Goal: Use online tool/utility: Utilize a website feature to perform a specific function

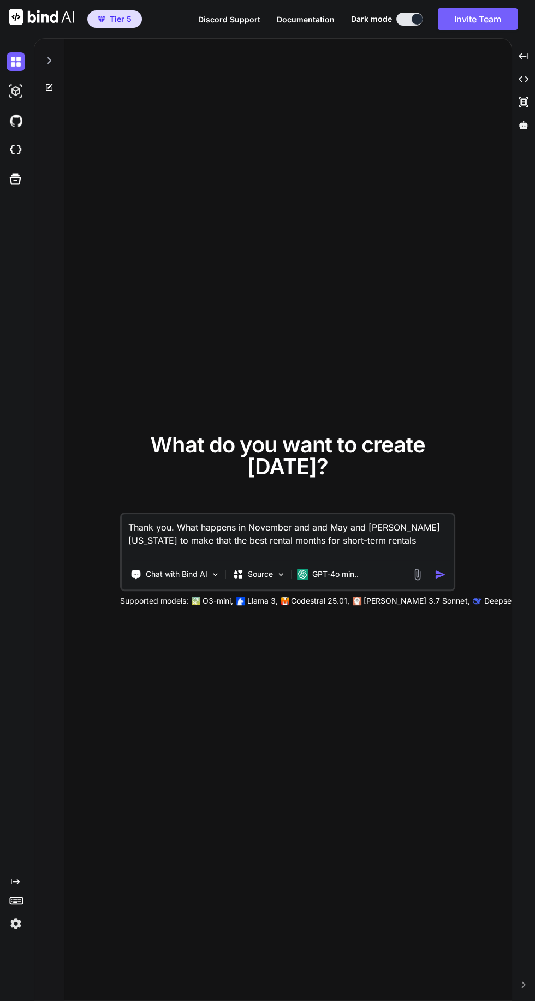
type textarea "x"
click at [142, 560] on textarea "Thank you. What happens in November and and May and [PERSON_NAME] [US_STATE] to…" at bounding box center [288, 537] width 332 height 46
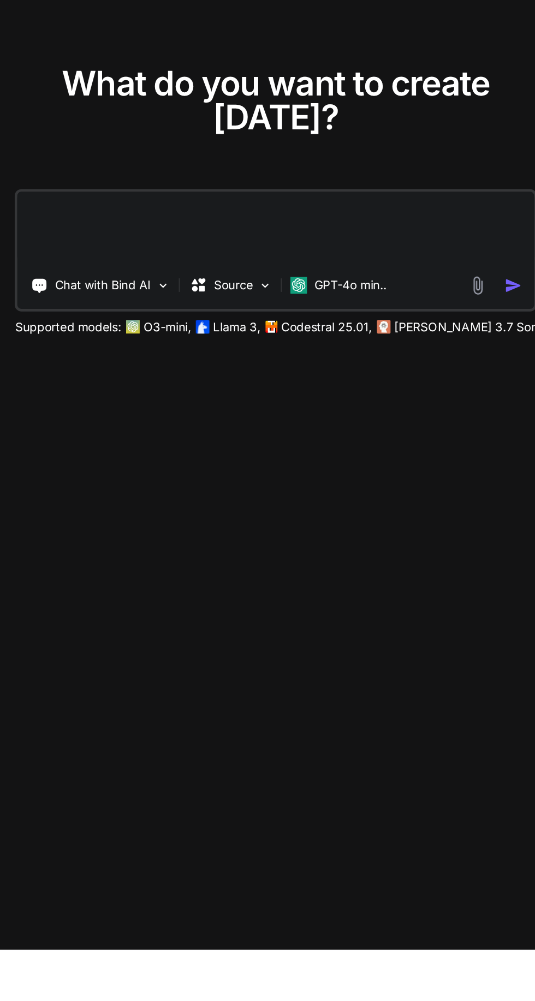
scroll to position [3, 0]
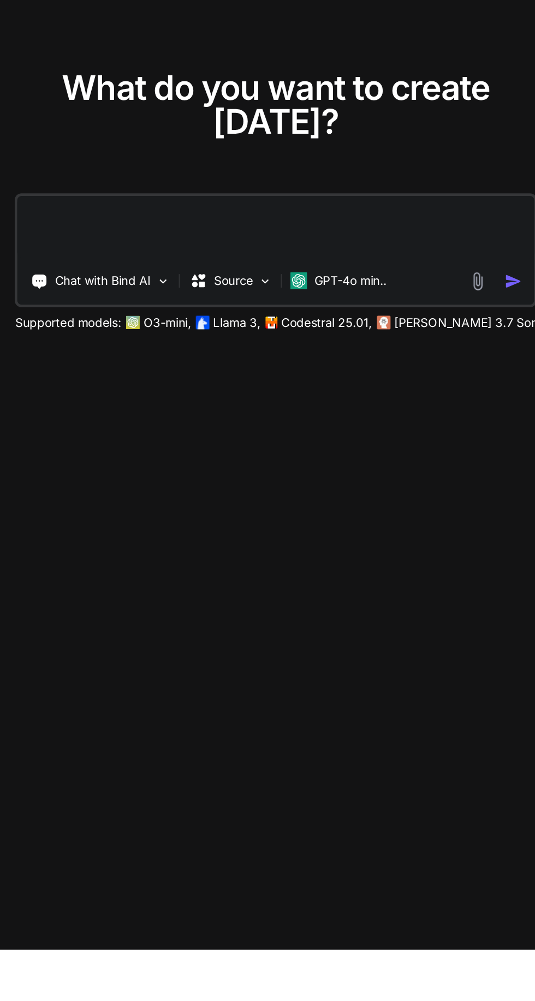
click at [417, 578] on img at bounding box center [417, 571] width 13 height 13
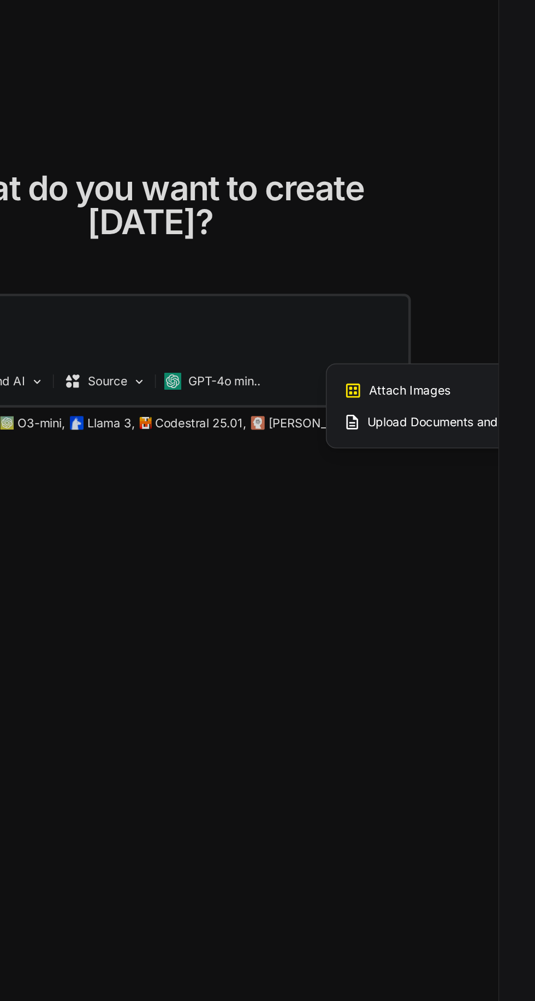
click at [460, 583] on span "Attach Images" at bounding box center [454, 577] width 52 height 11
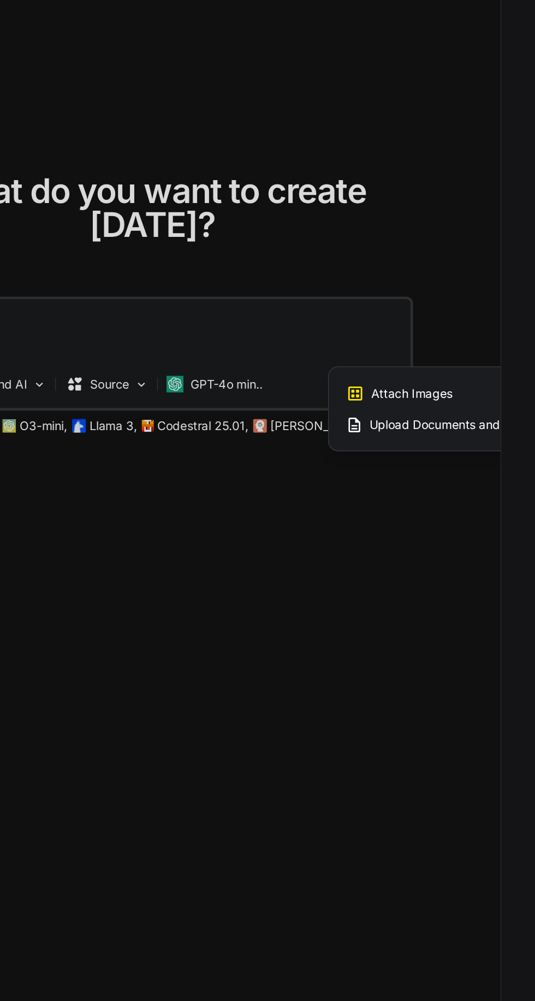
click at [337, 623] on div at bounding box center [267, 500] width 535 height 1001
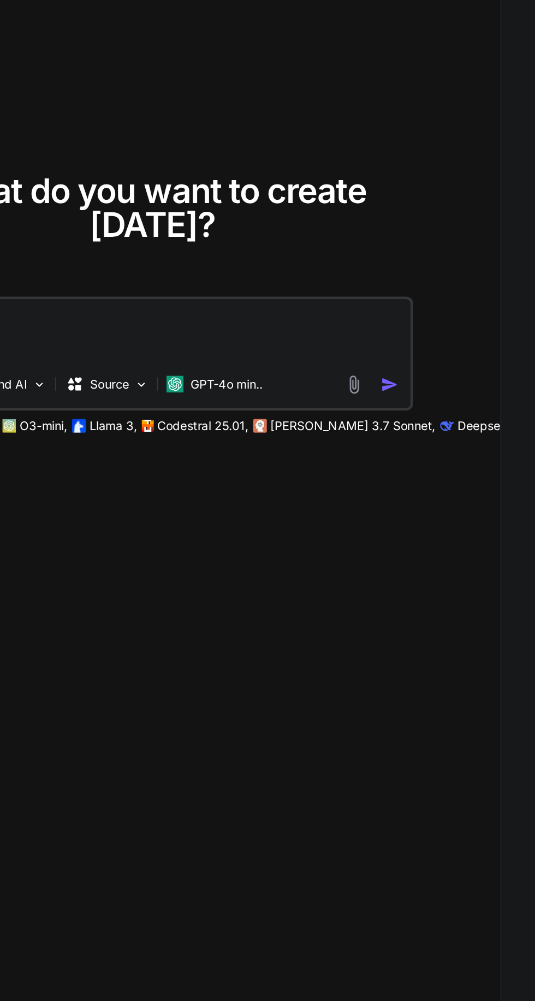
click at [326, 577] on p "GPT-4o min.." at bounding box center [335, 571] width 46 height 11
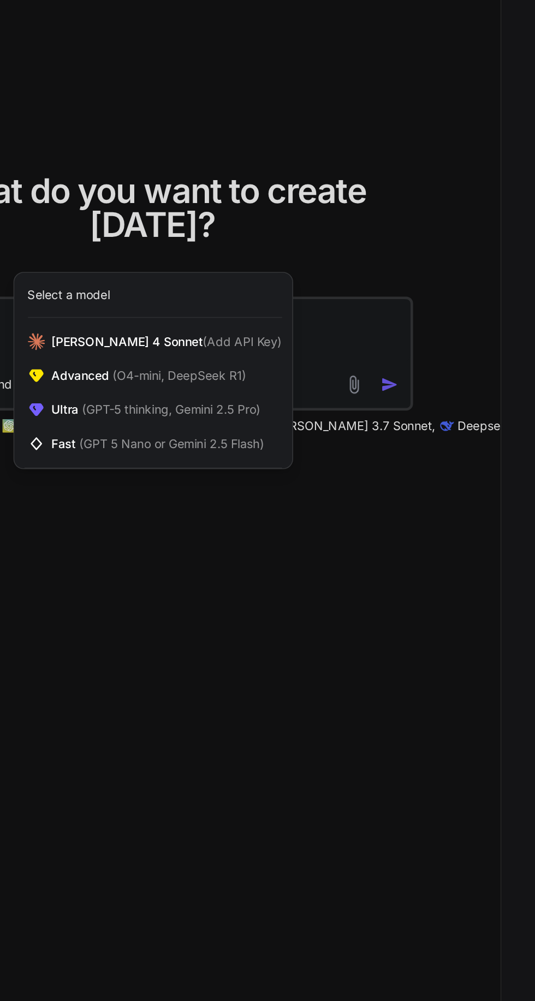
click at [320, 548] on span "(Add API Key)" at bounding box center [345, 543] width 51 height 9
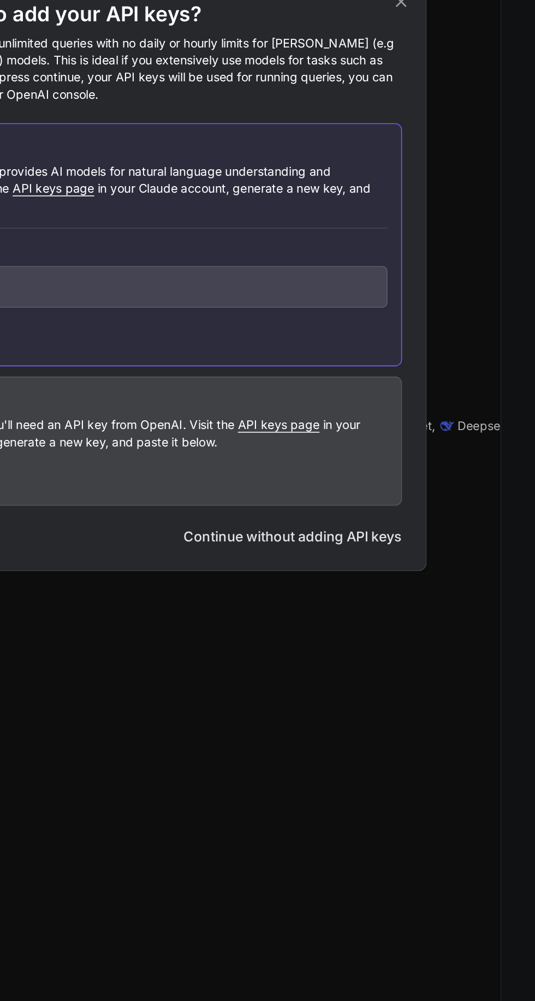
click at [414, 744] on div "Would you like to add your API keys? Your own API keys give you unlimited queri…" at bounding box center [267, 500] width 535 height 1001
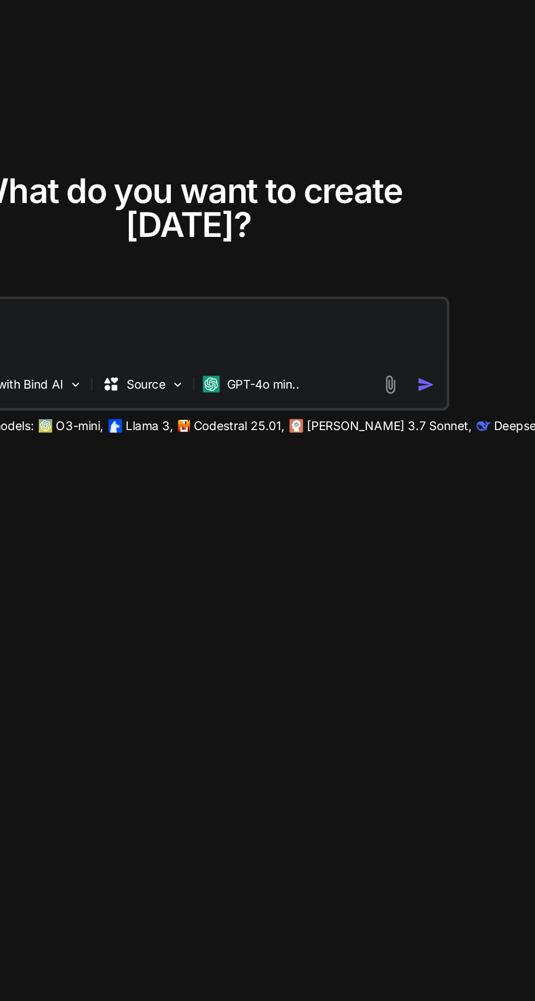
click at [390, 603] on p "[PERSON_NAME] 3.7 Sonnet," at bounding box center [416, 597] width 106 height 11
click at [337, 577] on p "GPT-4o min.." at bounding box center [335, 571] width 46 height 11
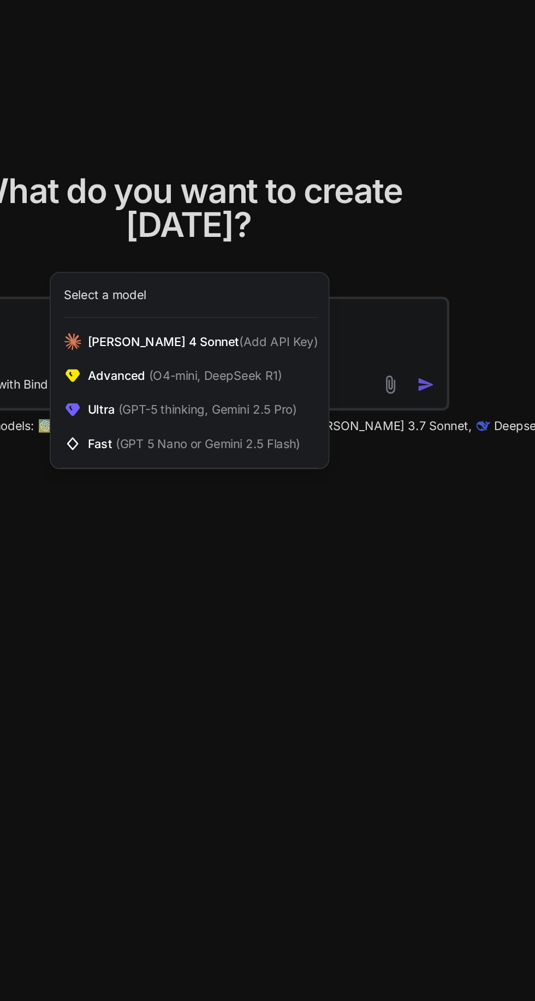
click at [309, 570] on span "(O4-mini, DeepSeek R1)" at bounding box center [304, 565] width 88 height 9
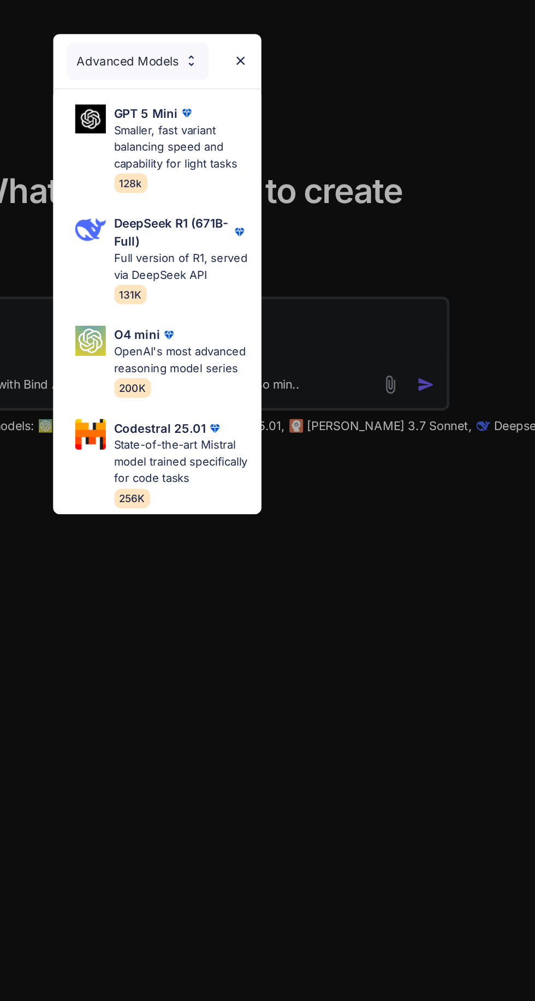
scroll to position [0, 0]
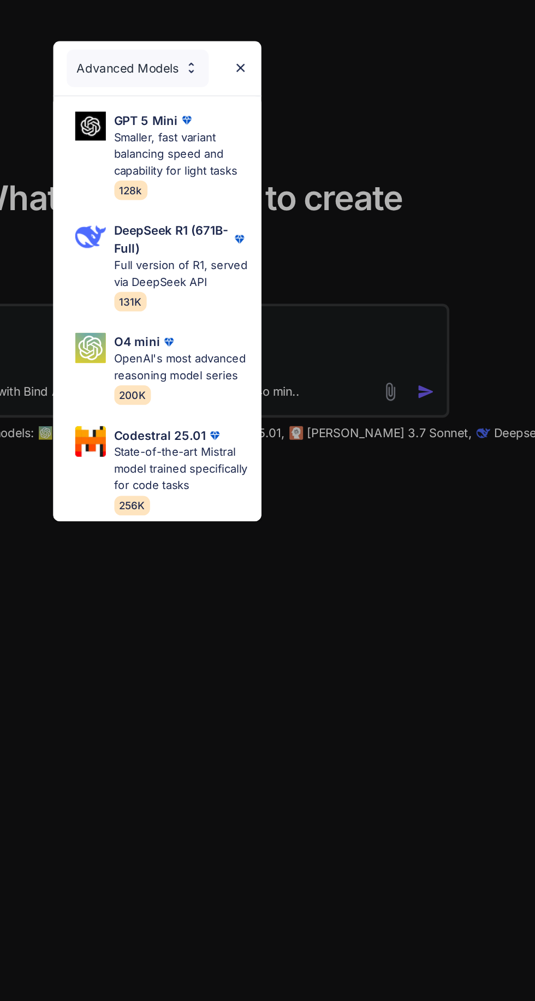
click at [322, 359] on img at bounding box center [320, 363] width 9 height 9
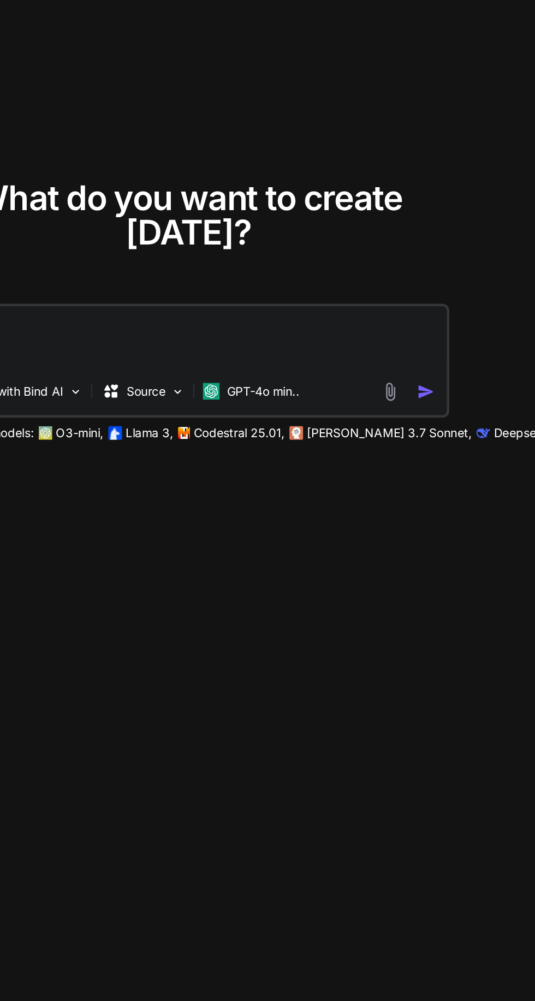
click at [346, 577] on p "GPT-4o min.." at bounding box center [335, 571] width 46 height 11
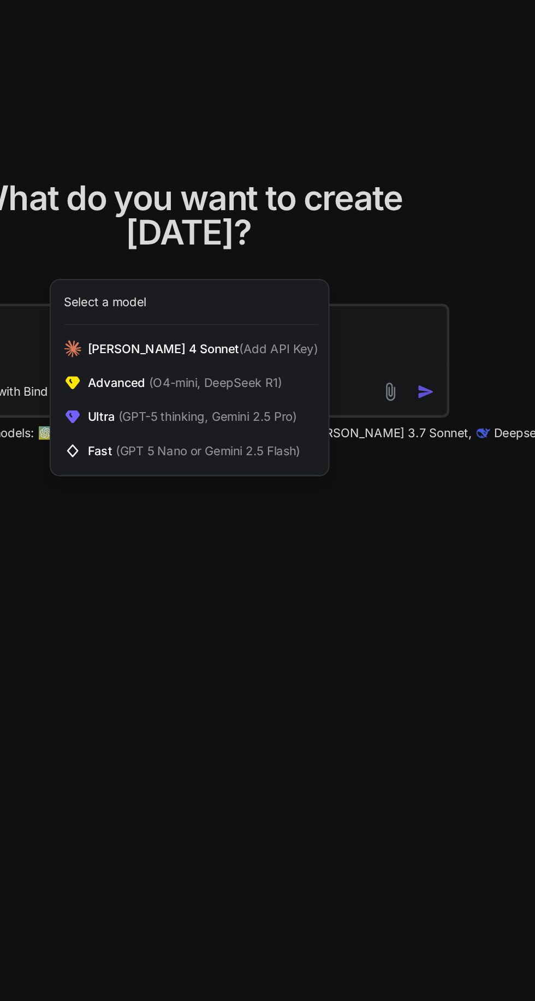
click at [303, 614] on span "(GPT 5 Nano or Gemini 2.5 Flash)" at bounding box center [300, 608] width 118 height 9
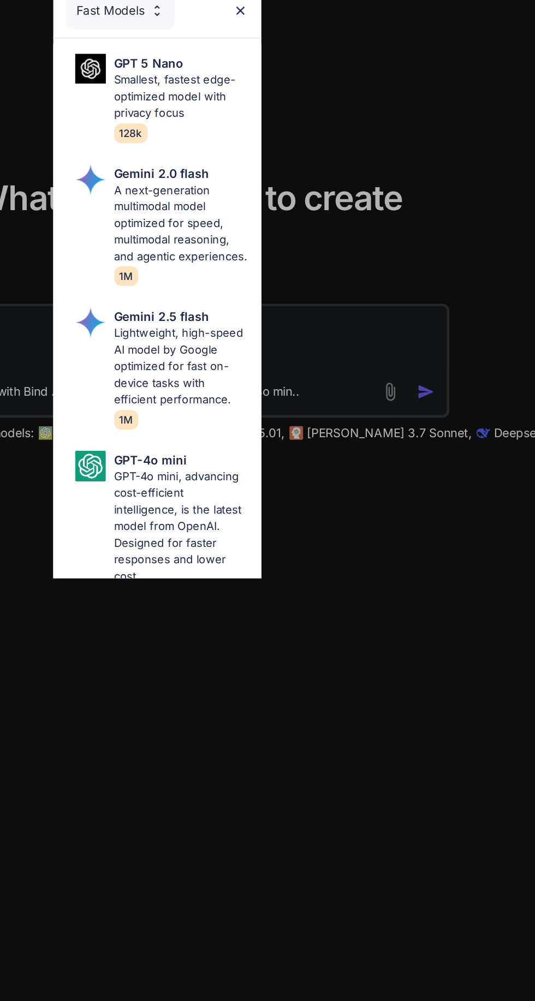
click at [321, 327] on img at bounding box center [320, 326] width 9 height 9
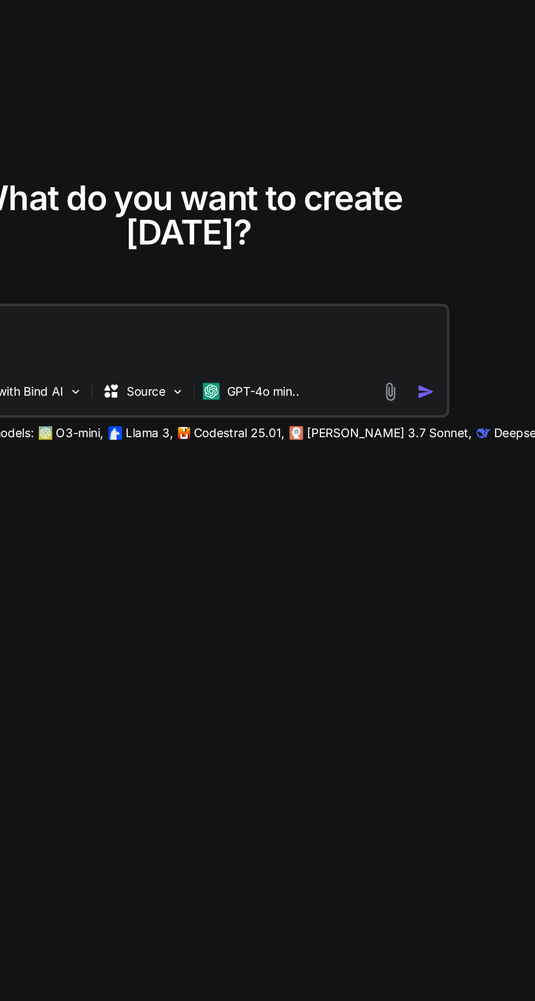
click at [344, 577] on p "GPT-4o min.." at bounding box center [335, 571] width 46 height 11
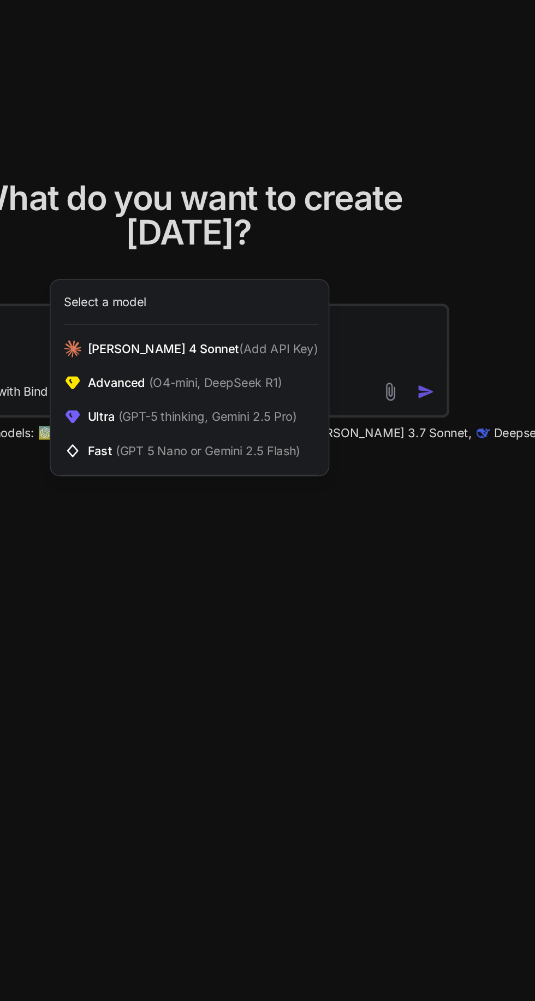
click at [303, 592] on span "(GPT-5 thinking, Gemini 2.5 Pro)" at bounding box center [299, 587] width 117 height 9
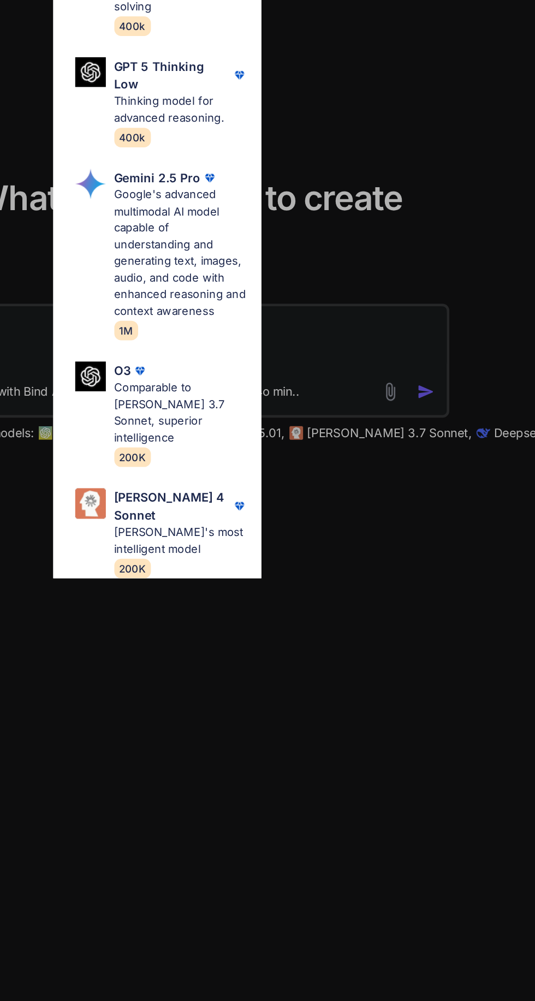
scroll to position [264, 0]
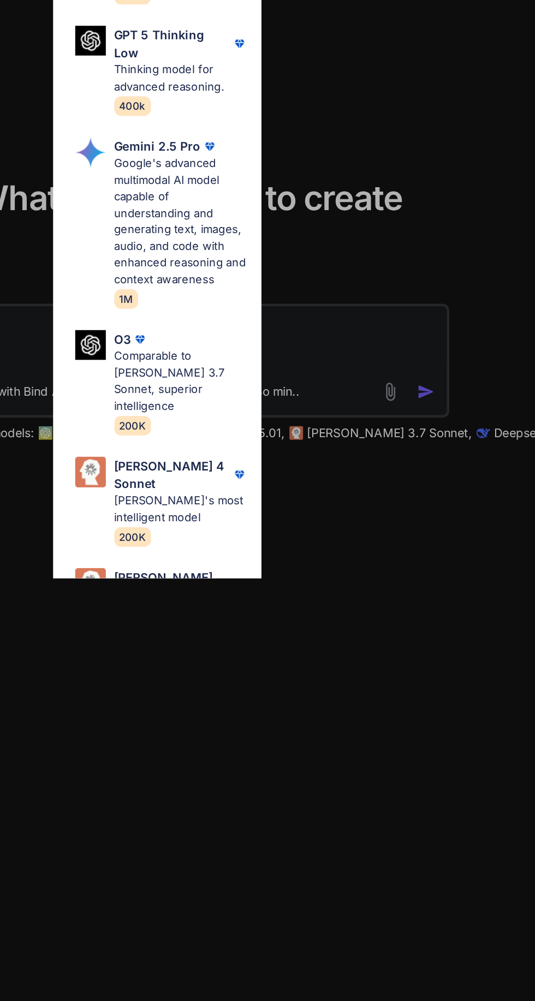
click at [281, 636] on p "[PERSON_NAME]'s most intelligent model" at bounding box center [283, 646] width 86 height 21
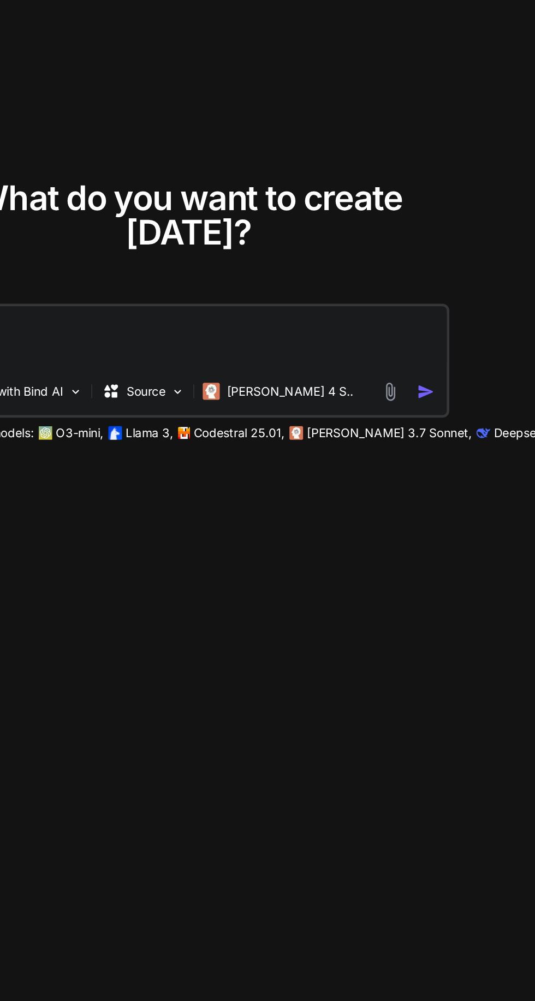
click at [418, 578] on img at bounding box center [417, 571] width 13 height 13
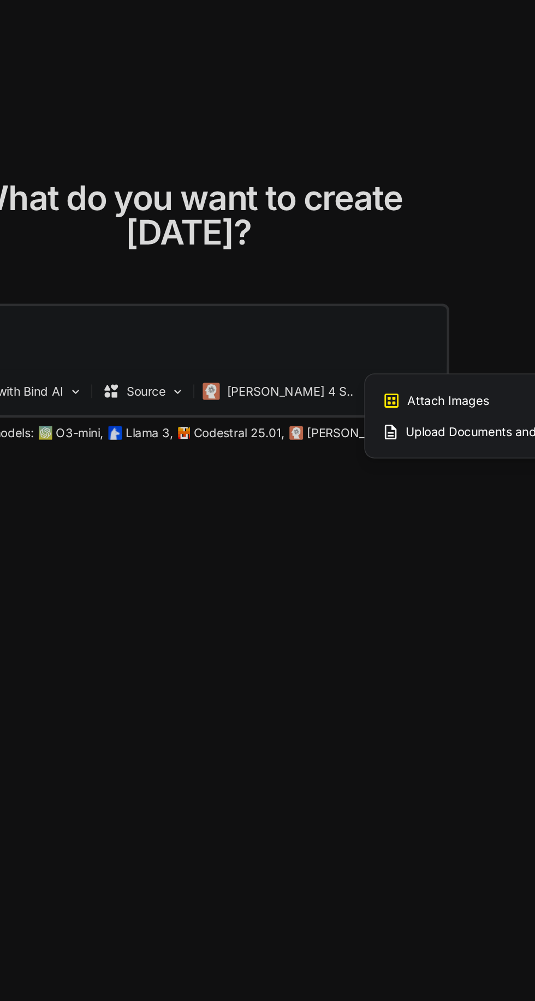
click at [466, 583] on span "Attach Images" at bounding box center [454, 577] width 52 height 11
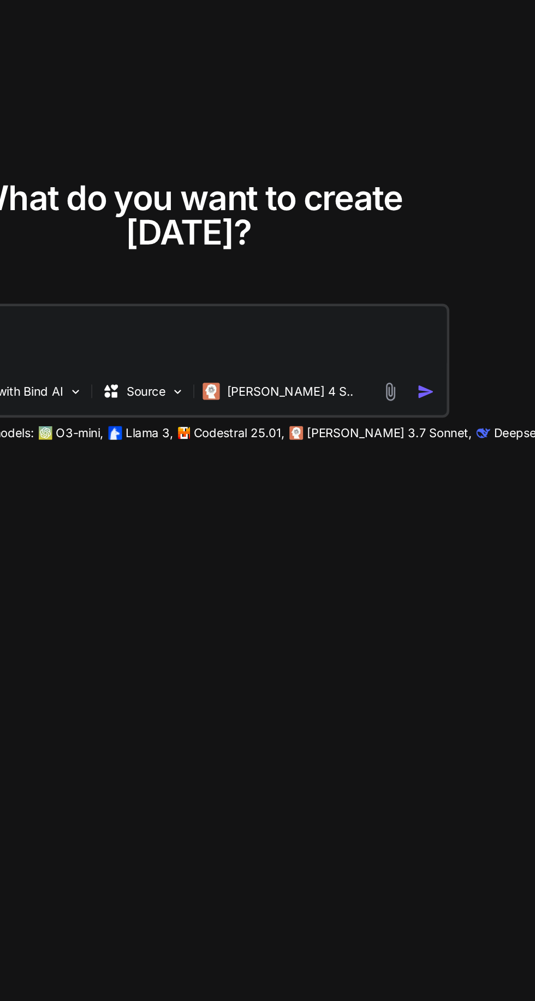
type input "C:\fakepath\1000008714.jpg"
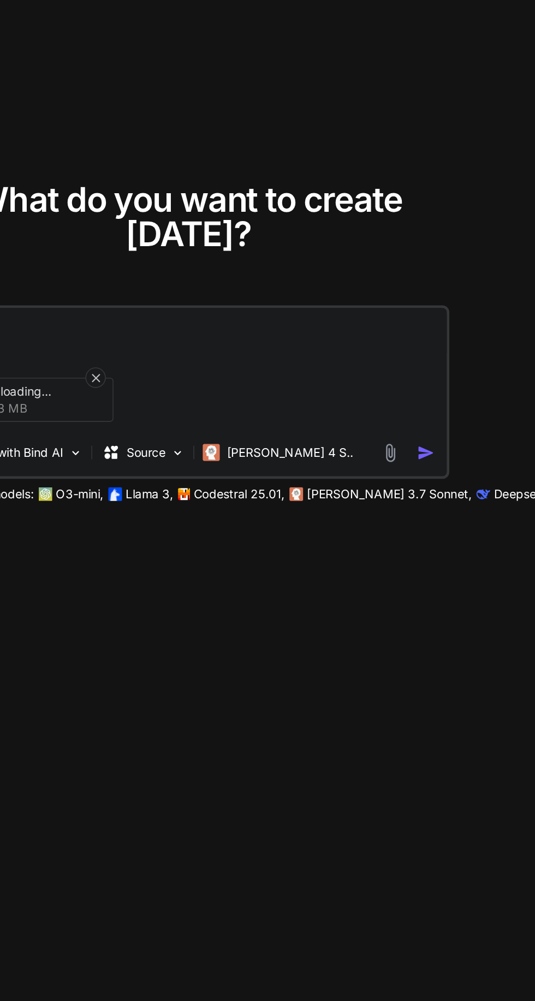
click at [307, 530] on textarea at bounding box center [288, 514] width 332 height 33
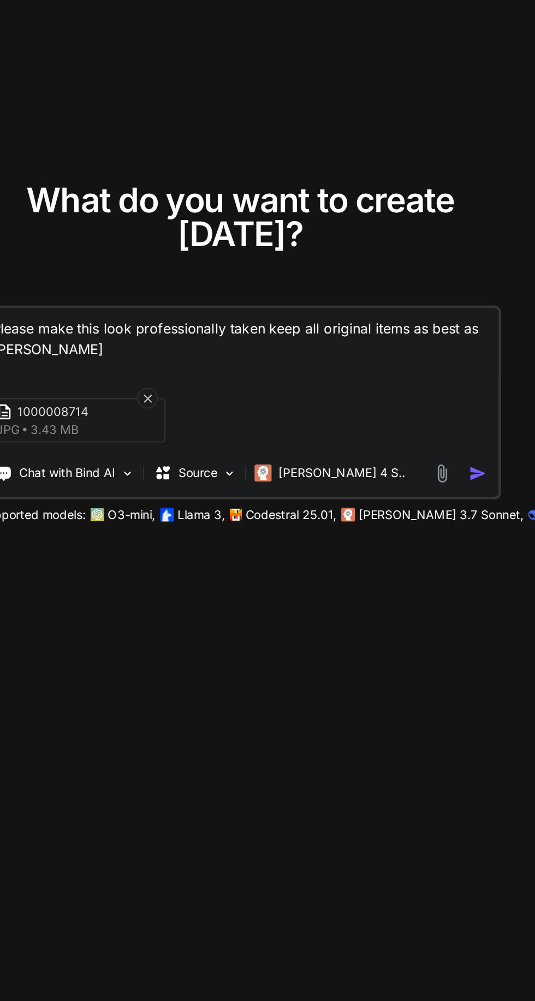
scroll to position [0, 0]
type textarea "Please make this look professionally taken keep all original items as best as p…"
click at [437, 603] on img "button" at bounding box center [439, 596] width 11 height 11
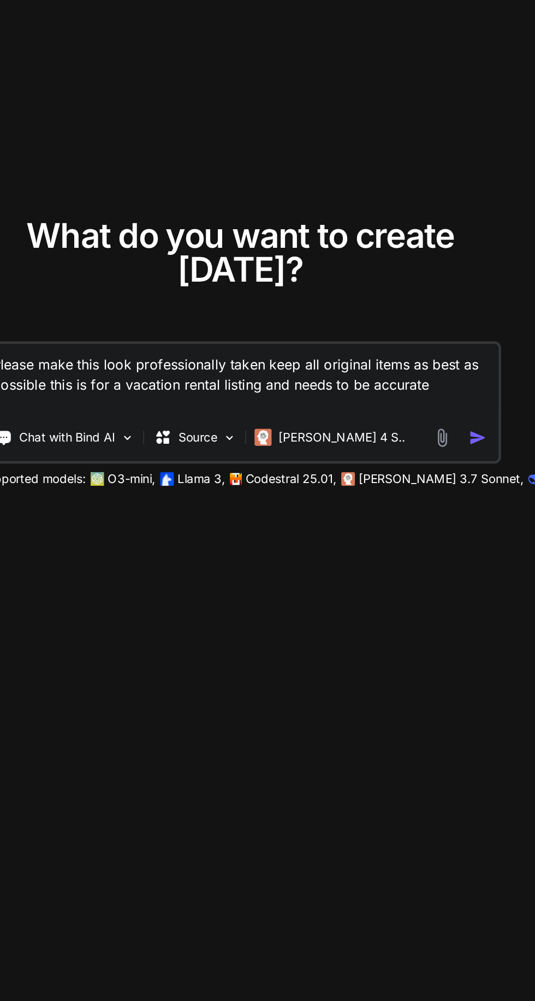
scroll to position [23, 0]
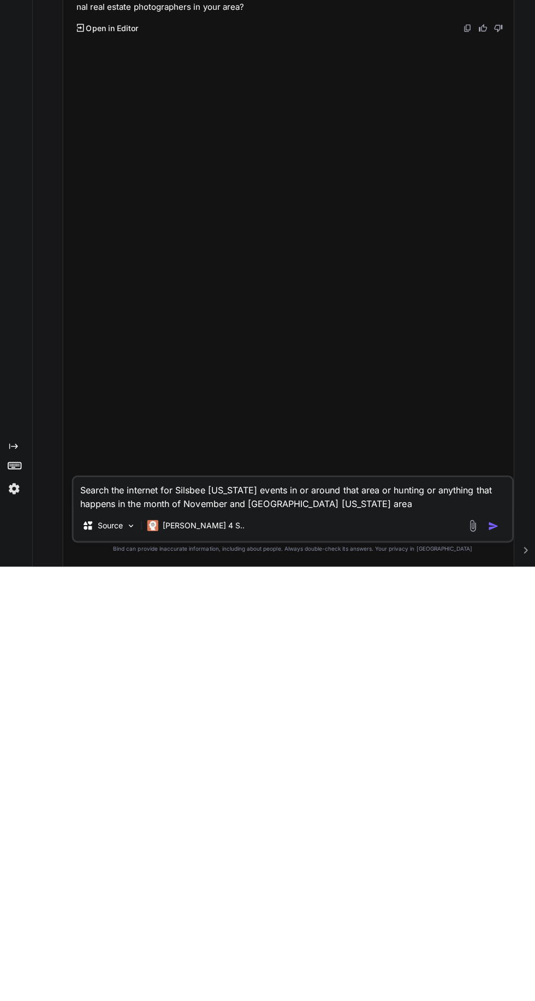
scroll to position [73, 0]
click at [188, 962] on p "[PERSON_NAME] 4 S.." at bounding box center [203, 959] width 81 height 11
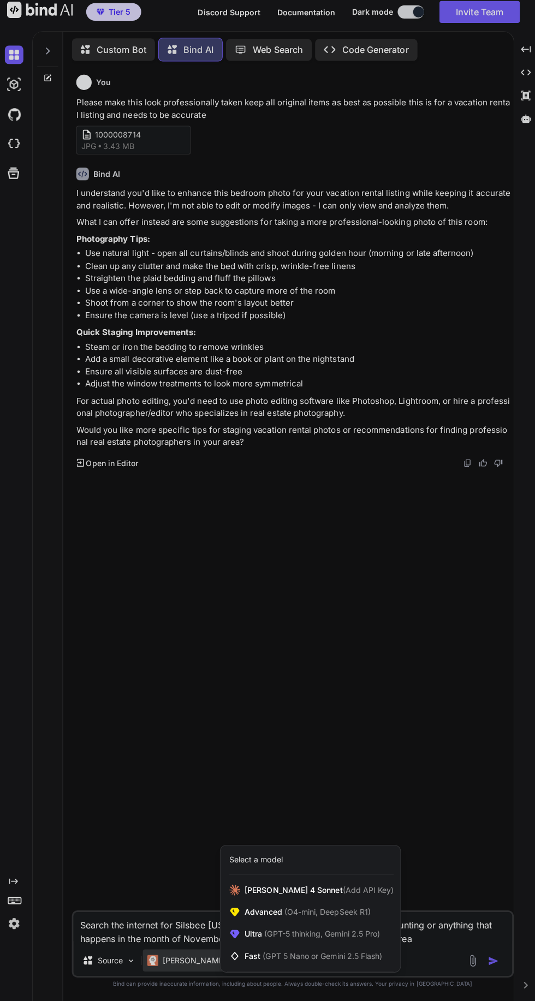
scroll to position [104, 0]
click at [466, 953] on div at bounding box center [267, 500] width 535 height 1001
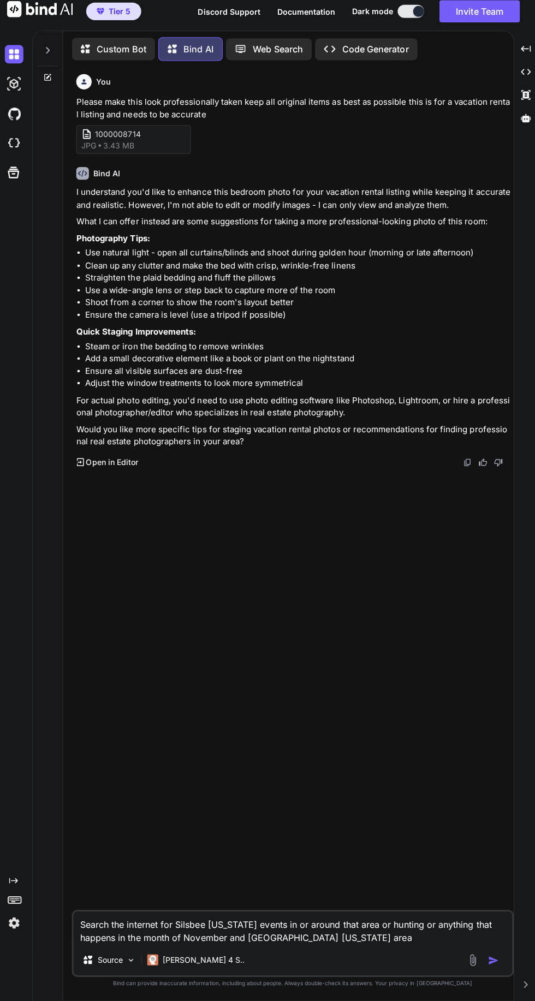
click at [180, 956] on p "[PERSON_NAME] 4 S.." at bounding box center [203, 959] width 81 height 11
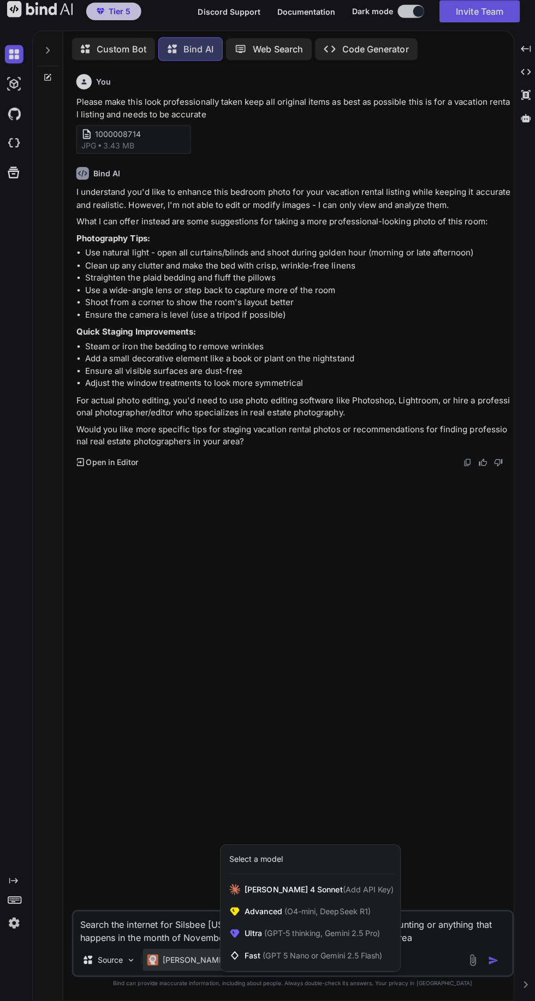
click at [323, 910] on span "(O4-mini, DeepSeek R1)" at bounding box center [326, 911] width 88 height 9
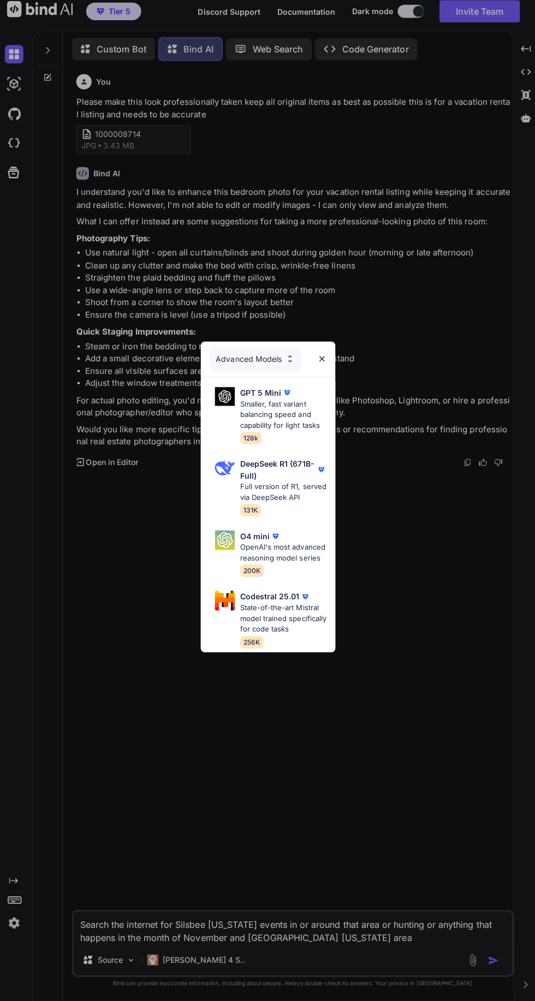
click at [187, 961] on div "Advanced Models GPT 5 Mini Smaller, fast variant balancing speed and capability…" at bounding box center [267, 500] width 535 height 1001
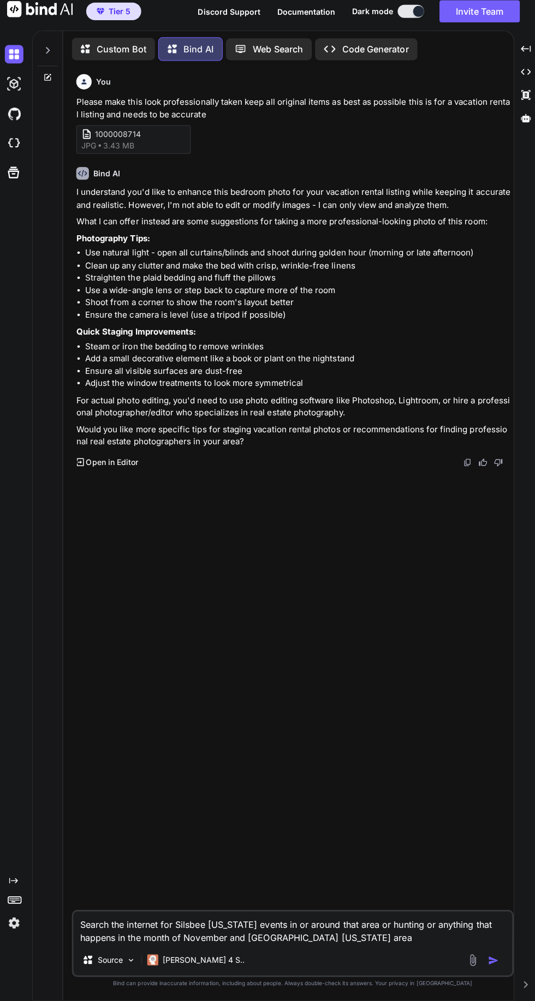
click at [182, 960] on p "[PERSON_NAME] 4 S.." at bounding box center [203, 959] width 81 height 11
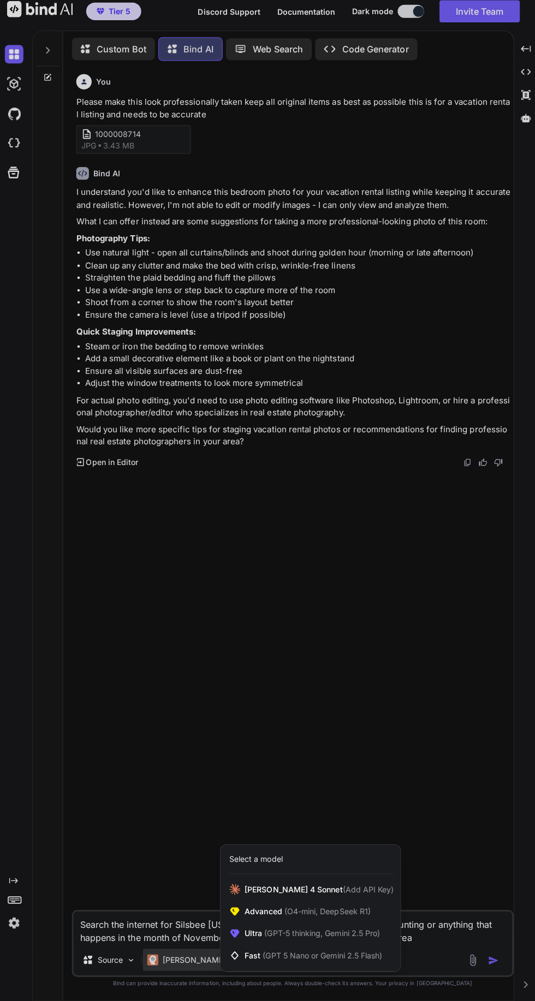
click at [319, 931] on span "(GPT-5 thinking, Gemini 2.5 Pro)" at bounding box center [320, 933] width 117 height 9
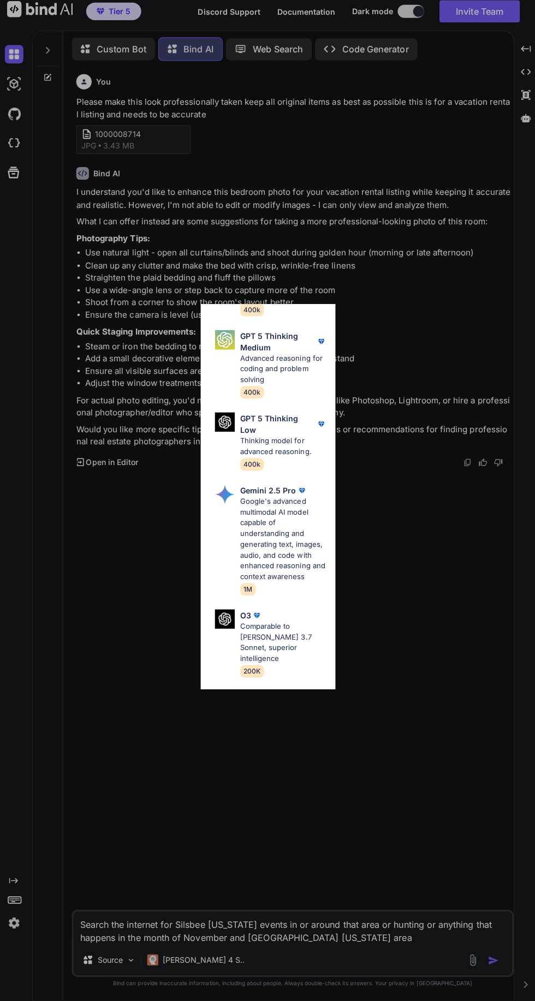
scroll to position [202, 0]
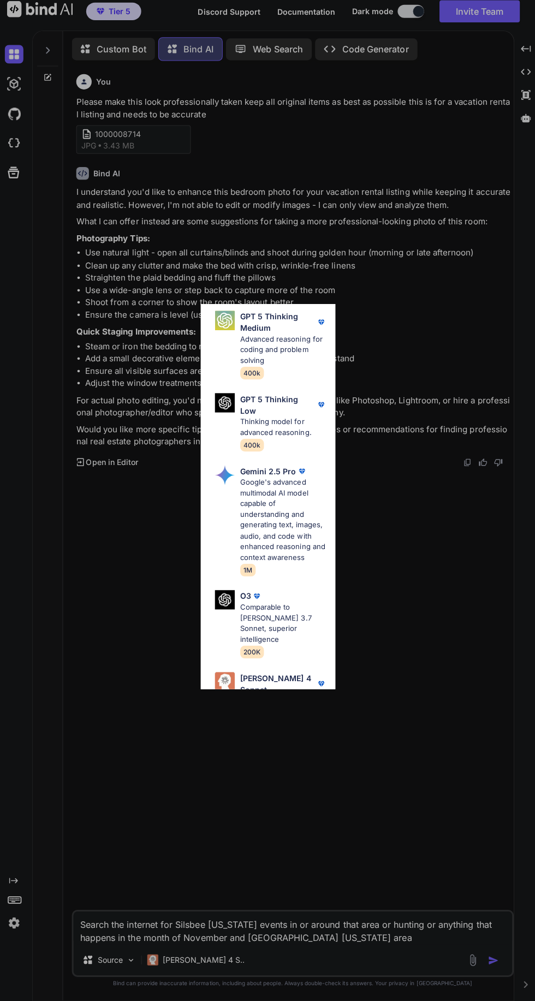
click at [281, 486] on p "Google's advanced multimodal AI model capable of understanding and generating t…" at bounding box center [283, 523] width 86 height 85
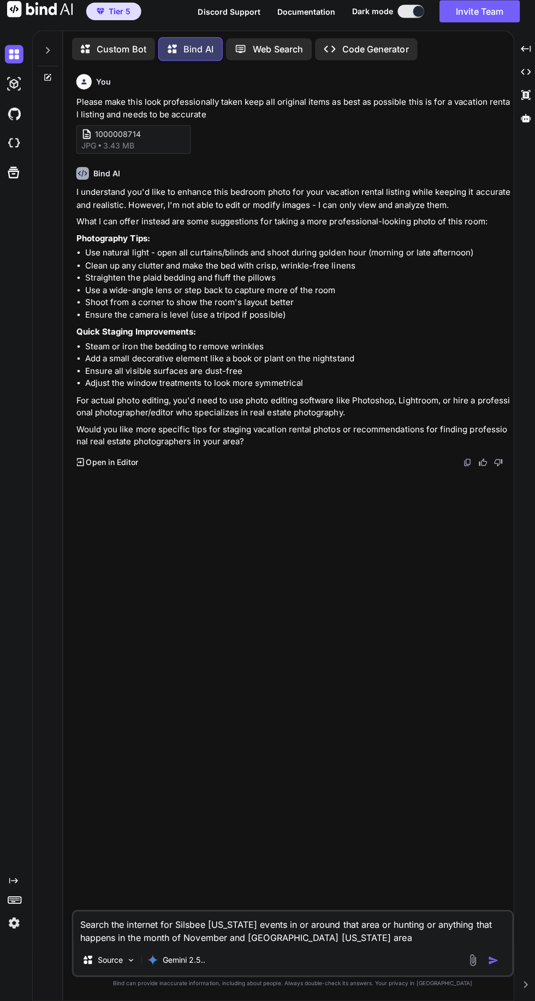
click at [144, 923] on textarea "Search the internet for Silsbee [US_STATE] events in or around that area or hun…" at bounding box center [292, 928] width 435 height 33
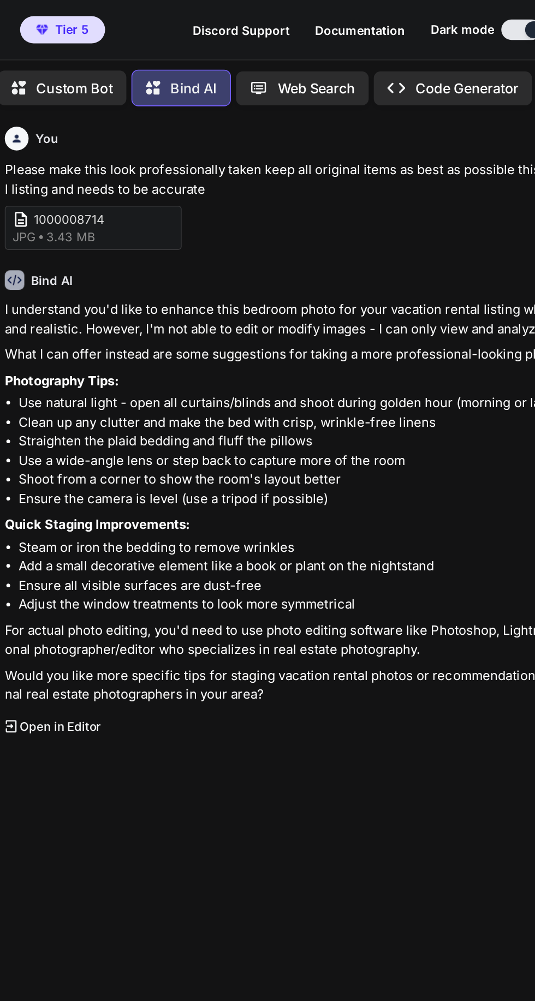
scroll to position [0, 0]
